Goal: Information Seeking & Learning: Check status

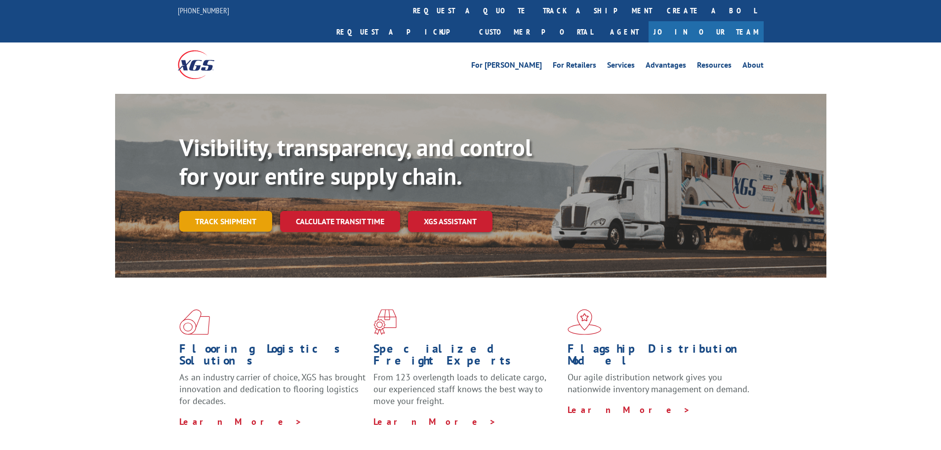
click at [243, 211] on link "Track shipment" at bounding box center [225, 221] width 93 height 21
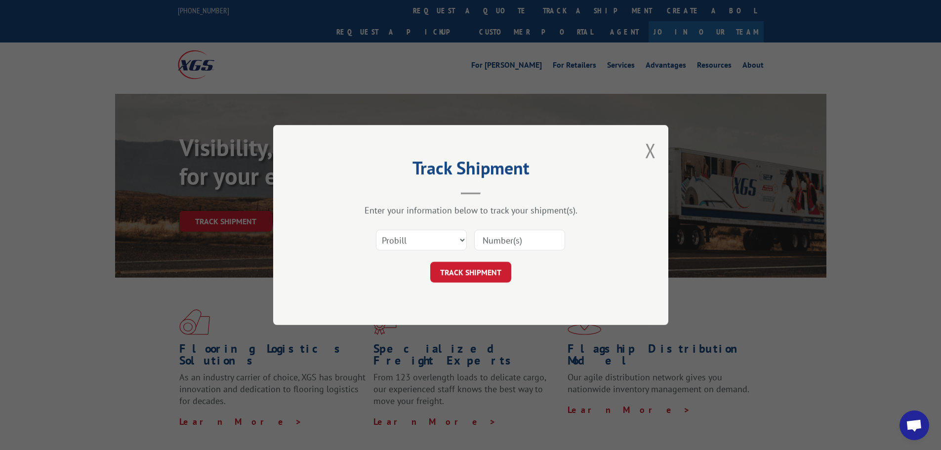
click at [438, 226] on div "Select category... Probill BOL PO" at bounding box center [470, 240] width 296 height 33
click at [442, 237] on select "Select category... Probill BOL PO" at bounding box center [421, 240] width 91 height 21
select select "bol"
click at [376, 230] on select "Select category... Probill BOL PO" at bounding box center [421, 240] width 91 height 21
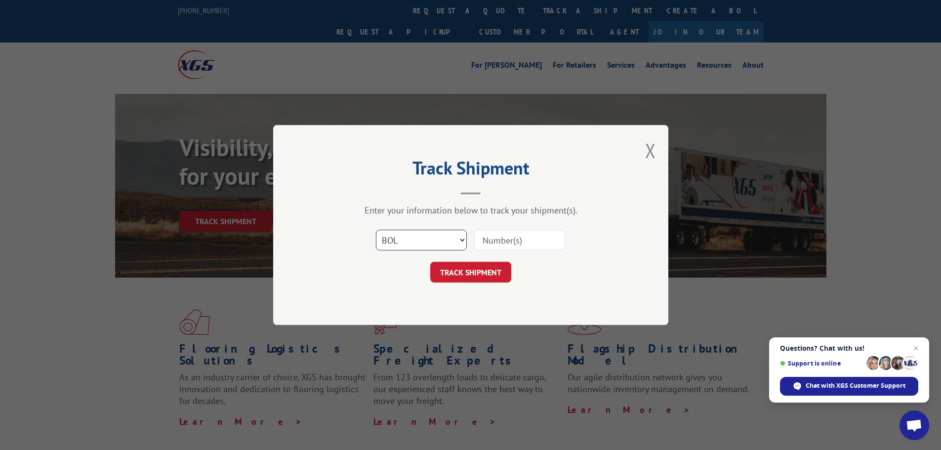
click at [444, 232] on select "Select category... Probill BOL PO" at bounding box center [421, 240] width 91 height 21
click at [376, 230] on select "Select category... Probill BOL PO" at bounding box center [421, 240] width 91 height 21
drag, startPoint x: 490, startPoint y: 236, endPoint x: 487, endPoint y: 254, distance: 18.0
click at [490, 236] on input at bounding box center [519, 240] width 91 height 21
paste input "FPX00332723"
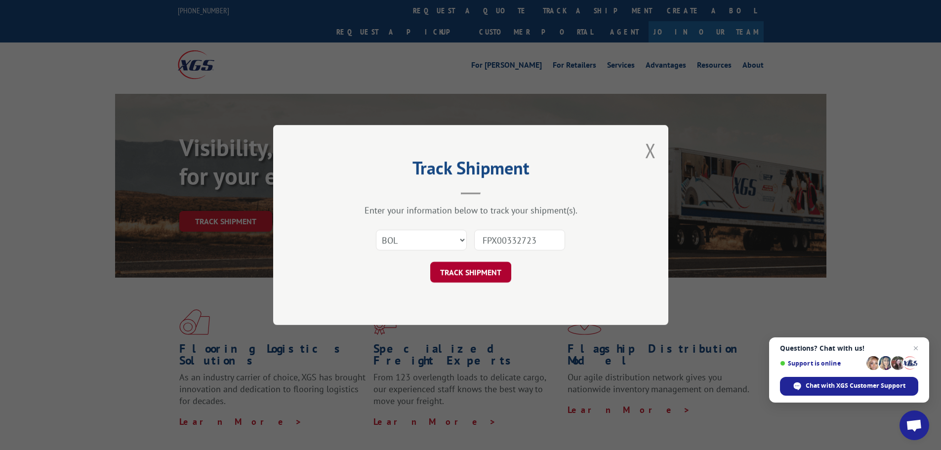
type input "FPX00332723"
click at [480, 272] on button "TRACK SHIPMENT" at bounding box center [470, 272] width 81 height 21
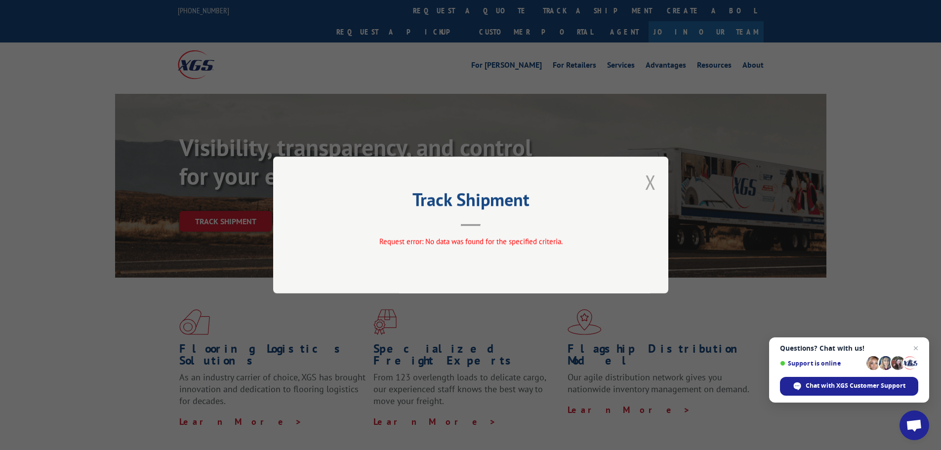
click at [648, 183] on button "Close modal" at bounding box center [650, 182] width 11 height 26
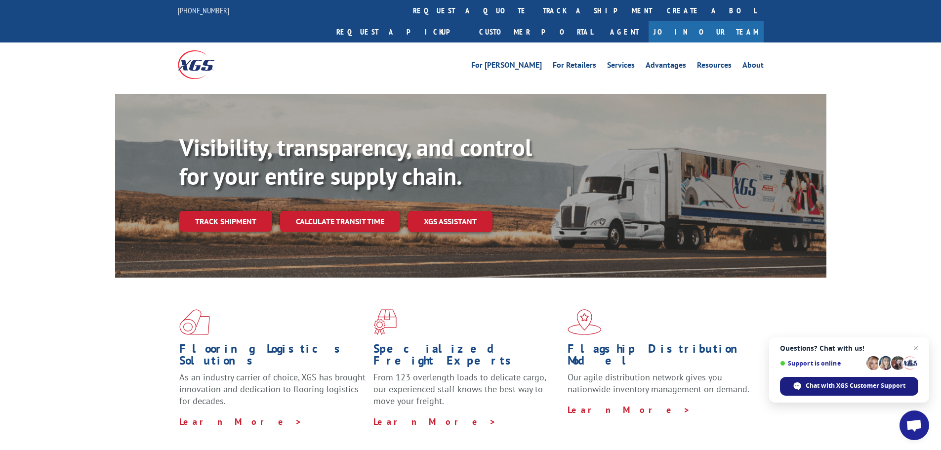
click at [843, 381] on div "Chat with XGS Customer Support" at bounding box center [849, 386] width 138 height 19
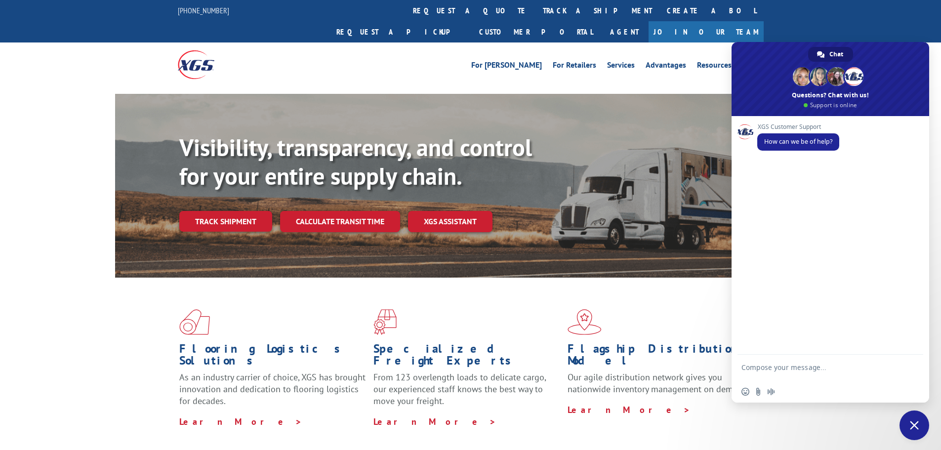
click at [805, 365] on textarea "Compose your message..." at bounding box center [819, 372] width 156 height 18
click at [844, 368] on textarea "hi, what's the status of this pu" at bounding box center [819, 368] width 156 height 9
paste textarea "PU00068909"
type textarea "hi, what's the status of this pu PU00068909?"
click at [906, 373] on span "Send" at bounding box center [911, 368] width 16 height 16
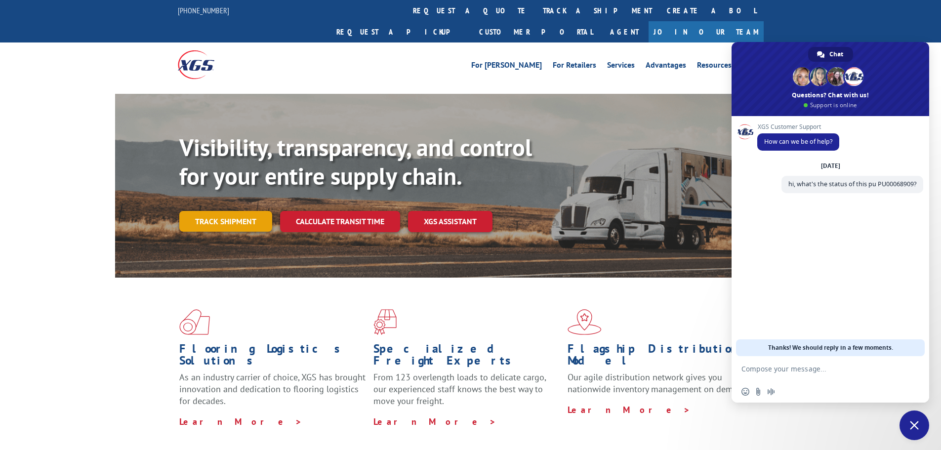
click at [239, 211] on link "Track shipment" at bounding box center [225, 221] width 93 height 21
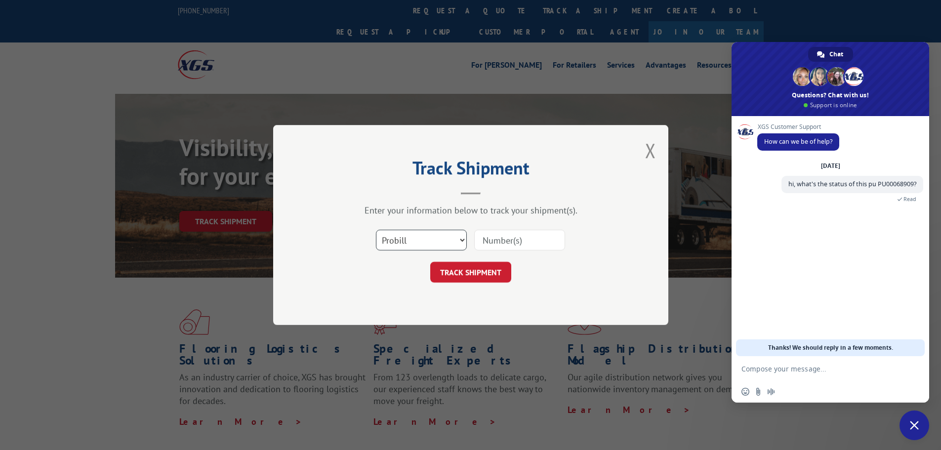
click at [439, 239] on select "Select category... Probill BOL PO" at bounding box center [421, 240] width 91 height 21
select select "bol"
click at [376, 230] on select "Select category... Probill BOL PO" at bounding box center [421, 240] width 91 height 21
click at [501, 243] on input at bounding box center [519, 240] width 91 height 21
paste input "FPX00333151"
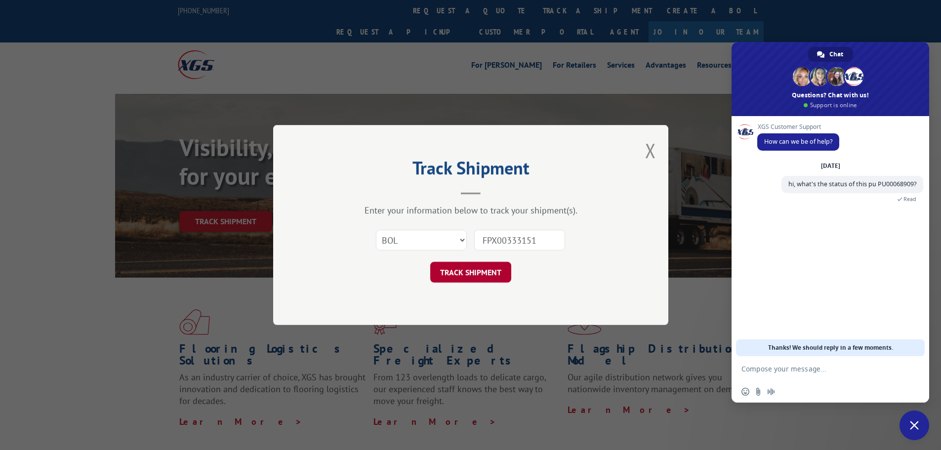
type input "FPX00333151"
click at [500, 275] on button "TRACK SHIPMENT" at bounding box center [470, 272] width 81 height 21
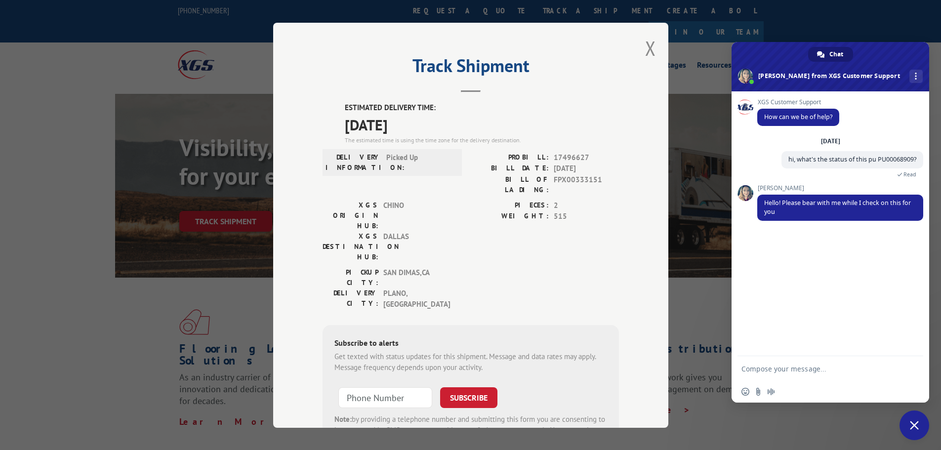
click at [567, 157] on span "17496627" at bounding box center [586, 157] width 65 height 11
copy span "17496627"
click at [651, 48] on button "Close modal" at bounding box center [650, 48] width 11 height 26
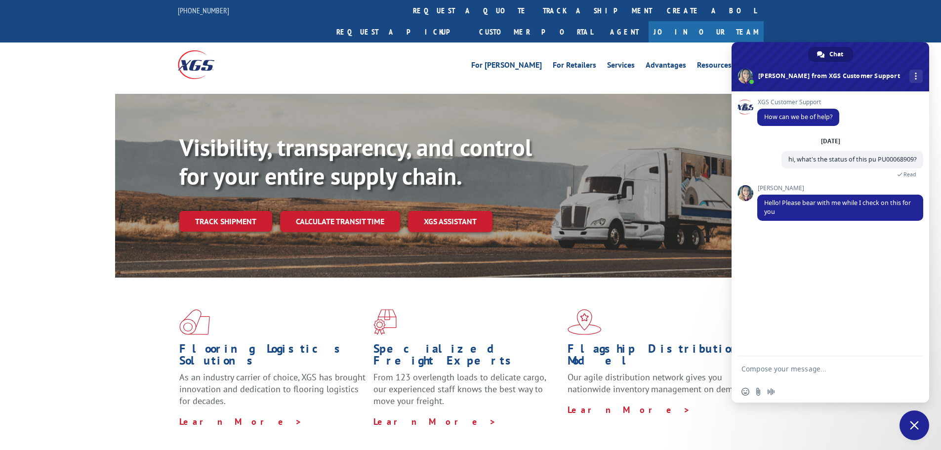
click at [234, 211] on link "Track shipment" at bounding box center [225, 221] width 93 height 21
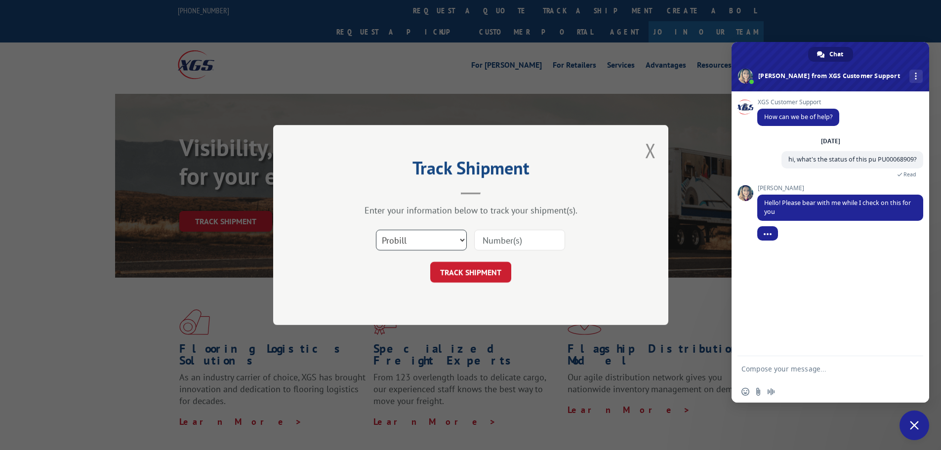
click at [432, 245] on select "Select category... Probill BOL PO" at bounding box center [421, 240] width 91 height 21
select select "bol"
click at [376, 230] on select "Select category... Probill BOL PO" at bounding box center [421, 240] width 91 height 21
click at [501, 243] on input at bounding box center [519, 240] width 91 height 21
paste input "PU00069285"
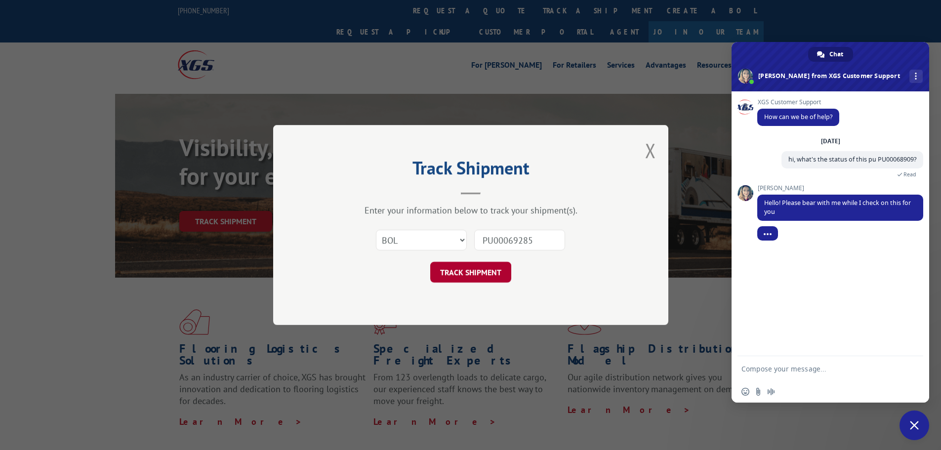
type input "PU00069285"
click at [496, 273] on button "TRACK SHIPMENT" at bounding box center [470, 272] width 81 height 21
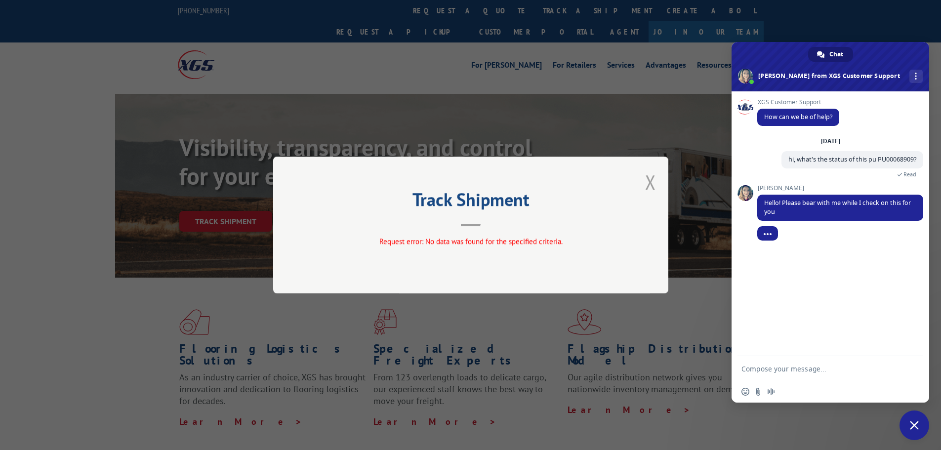
click at [648, 186] on button "Close modal" at bounding box center [650, 182] width 11 height 26
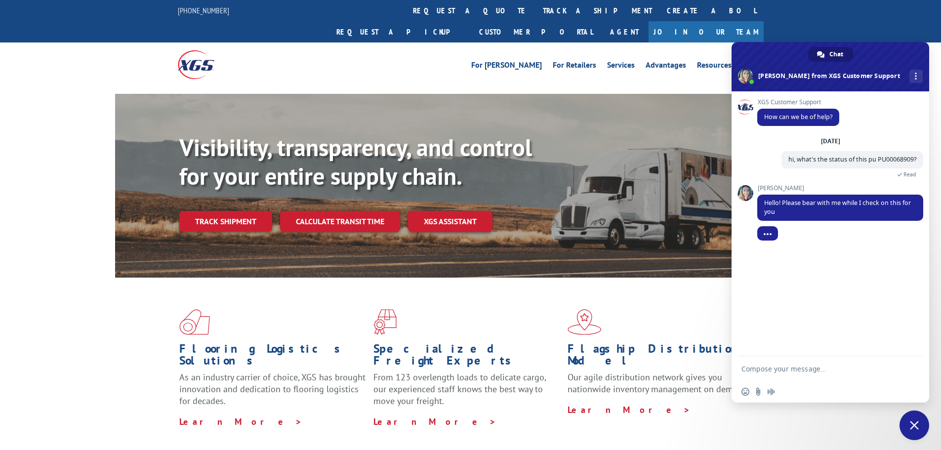
click at [332, 214] on div "Visibility, transparency, and control for your entire supply chain. Track shipm…" at bounding box center [502, 202] width 647 height 138
drag, startPoint x: 227, startPoint y: 195, endPoint x: 244, endPoint y: 200, distance: 18.1
click at [227, 211] on link "Track shipment" at bounding box center [225, 221] width 93 height 21
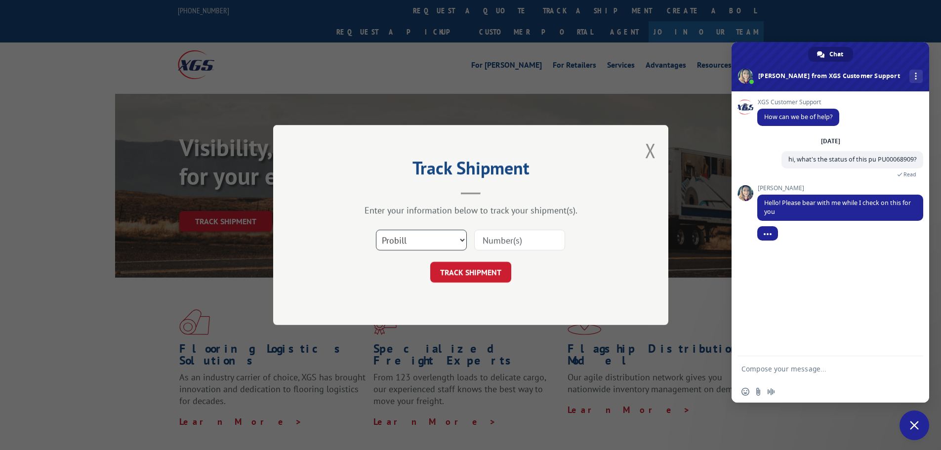
click at [438, 243] on select "Select category... Probill BOL PO" at bounding box center [421, 240] width 91 height 21
select select "bol"
click at [376, 230] on select "Select category... Probill BOL PO" at bounding box center [421, 240] width 91 height 21
click at [512, 238] on input at bounding box center [519, 240] width 91 height 21
paste input "FPA01222052"
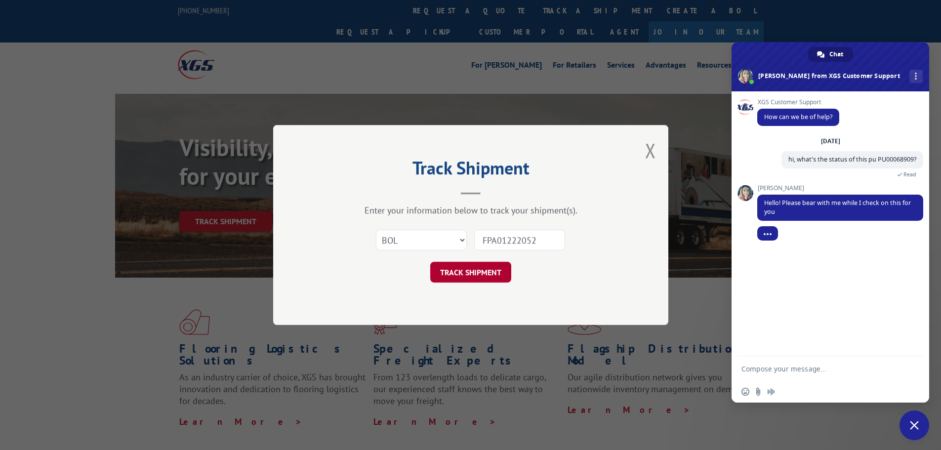
type input "FPA01222052"
click at [492, 269] on button "TRACK SHIPMENT" at bounding box center [470, 272] width 81 height 21
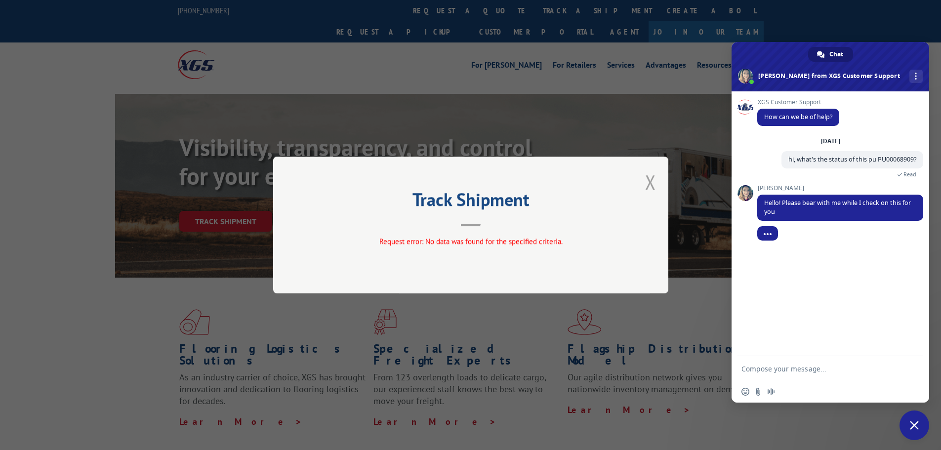
click at [648, 185] on button "Close modal" at bounding box center [650, 182] width 11 height 26
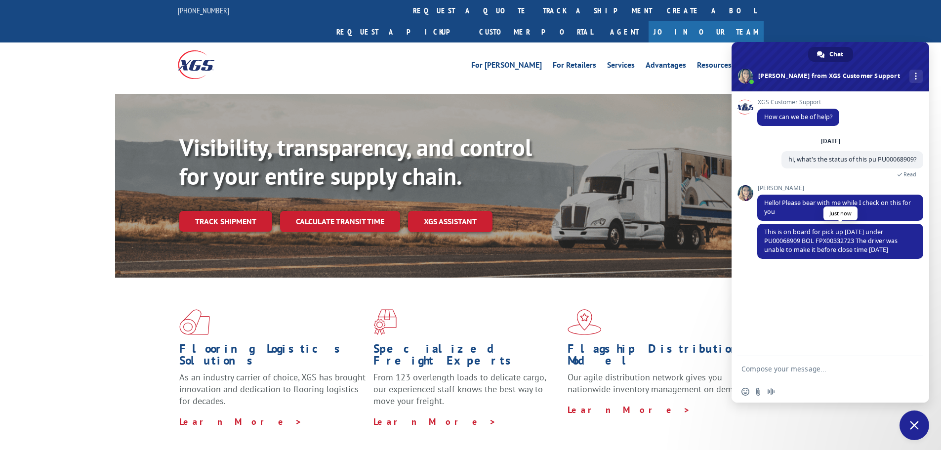
click at [865, 247] on span "This is on board for pick up [DATE] under PU00068909 BOL FPX00332723 The driver…" at bounding box center [830, 241] width 133 height 26
drag, startPoint x: 899, startPoint y: 252, endPoint x: 762, endPoint y: 232, distance: 137.8
click at [762, 232] on span "This is on board for pick up [DATE] under PU00068909 BOL FPX00332723 The driver…" at bounding box center [840, 241] width 166 height 35
copy span "This is on board for pick up [DATE] under PU00068909 BOL FPX00332723 The driver…"
click at [839, 305] on div "XGS Customer Support How can we be of help? [DATE] hi, what's the status of thi…" at bounding box center [830, 223] width 198 height 265
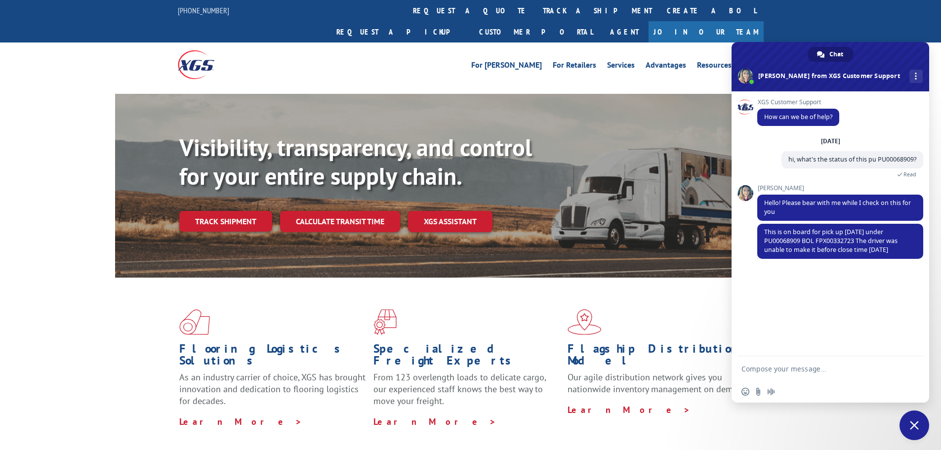
click at [786, 365] on textarea "Compose your message..." at bounding box center [819, 368] width 156 height 9
type textarea "T"
paste textarea "PU00069285"
type textarea "thanks, could you check on PU00069285 as well please?"
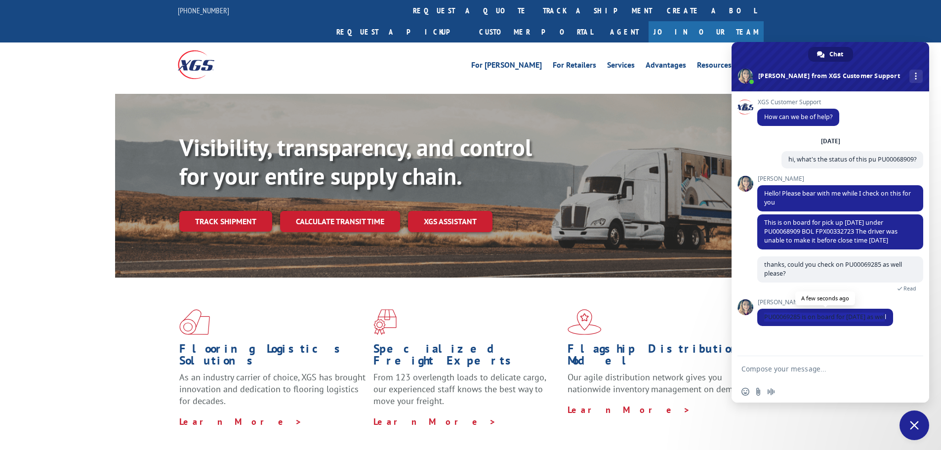
drag, startPoint x: 887, startPoint y: 318, endPoint x: 761, endPoint y: 316, distance: 125.9
click at [761, 316] on span "PU00069285 is on board for [DATE] as well" at bounding box center [825, 317] width 136 height 17
copy span "PU00069285 is on board for [DATE] as well"
click at [811, 368] on textarea "Compose your message..." at bounding box center [819, 368] width 156 height 9
type textarea "do you know why it was not picked up?"
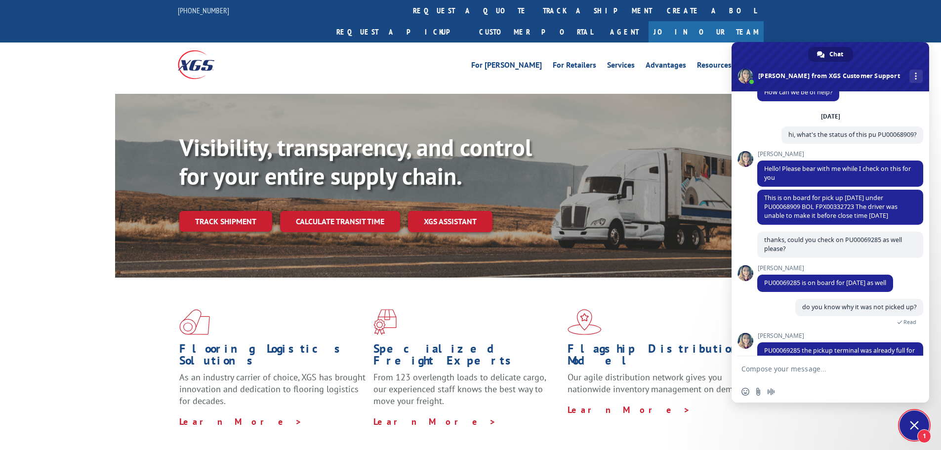
scroll to position [48, 0]
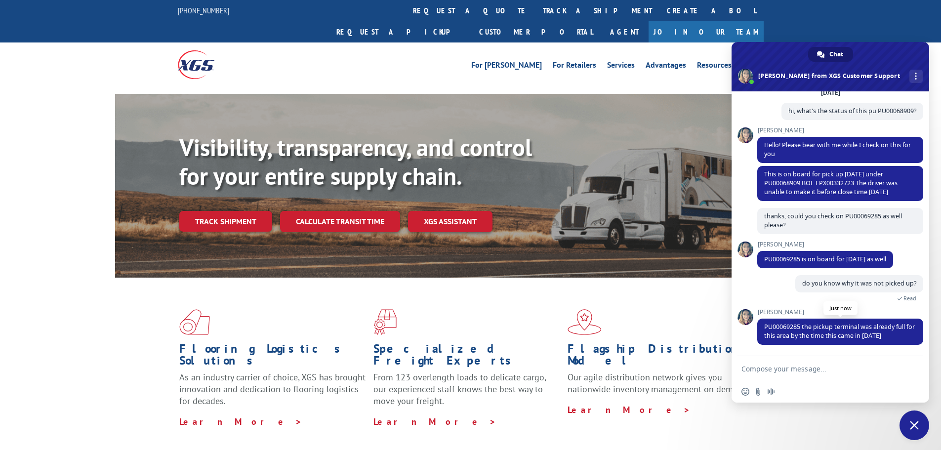
drag, startPoint x: 801, startPoint y: 328, endPoint x: 905, endPoint y: 334, distance: 104.4
click at [905, 334] on span "PU00069285 the pickup terminal was already full for this area by the time this …" at bounding box center [840, 332] width 166 height 26
copy span "the pickup terminal was already full for this area by the time this came in [DA…"
click at [755, 372] on textarea "Compose your message..." at bounding box center [819, 368] width 156 height 9
type textarea "thanks"
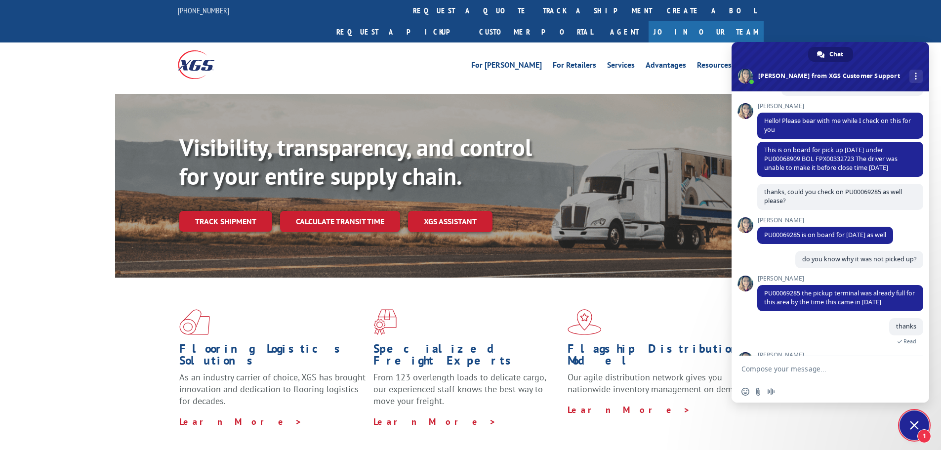
scroll to position [135, 0]
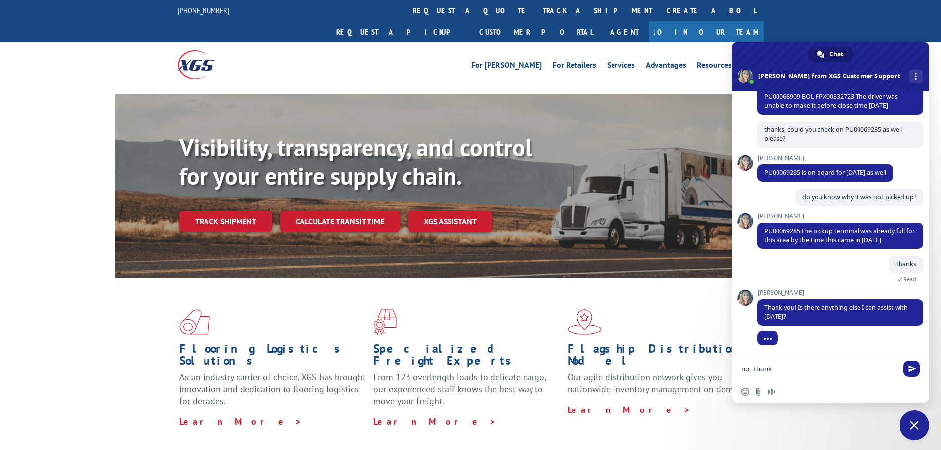
type textarea "no, thanks"
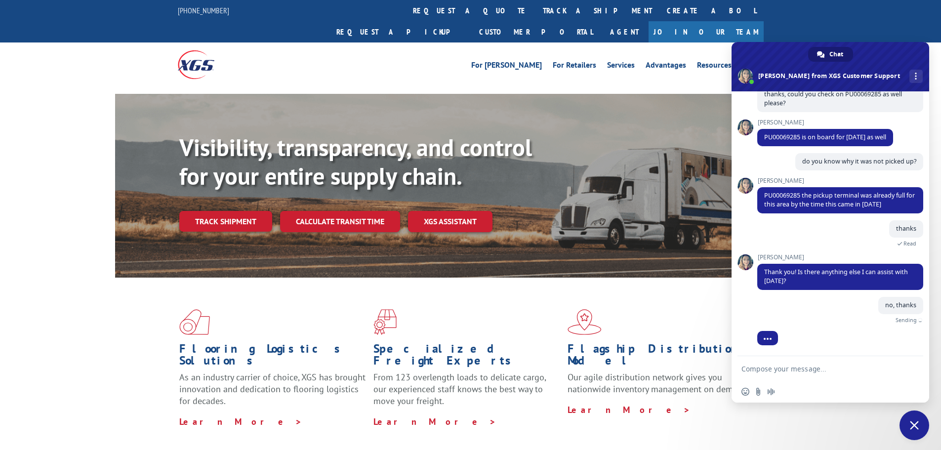
scroll to position [159, 0]
